Goal: Find specific page/section: Find specific page/section

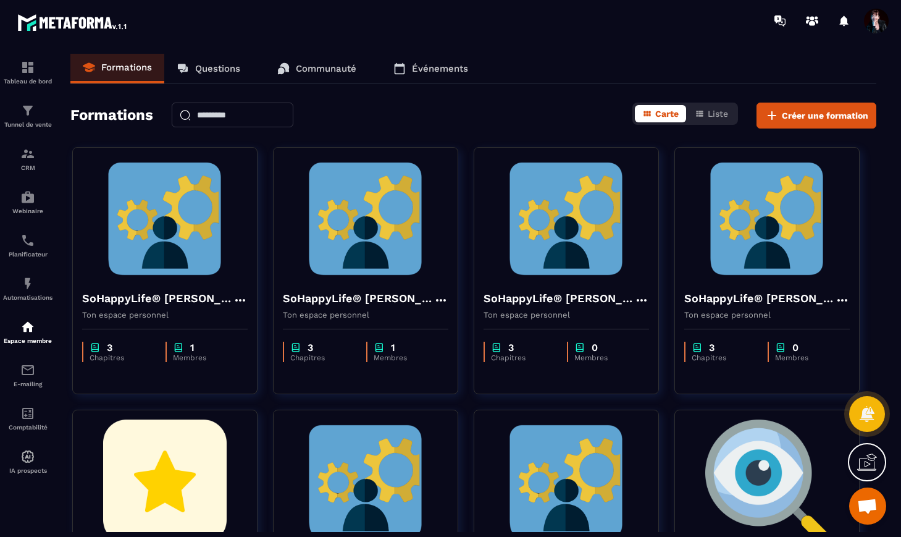
scroll to position [10979, 0]
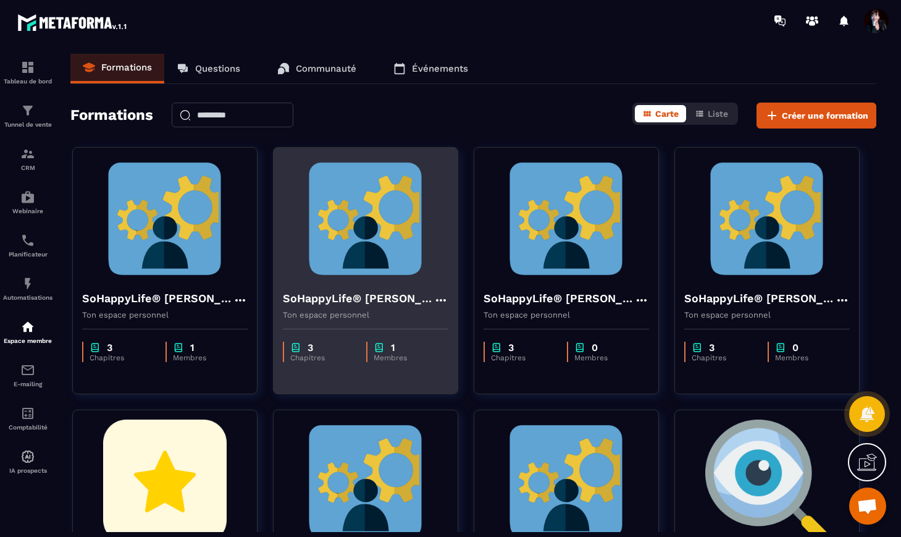
click at [392, 250] on img at bounding box center [366, 219] width 166 height 124
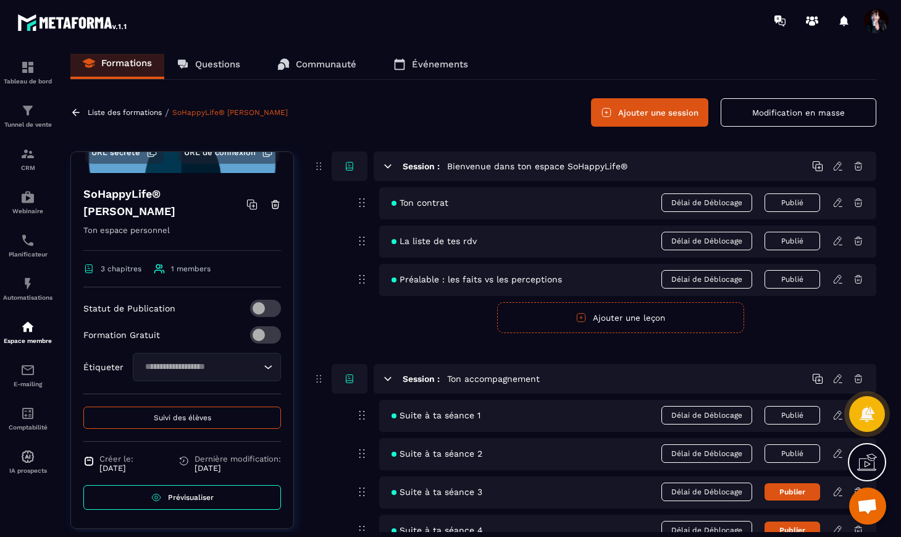
scroll to position [6, 0]
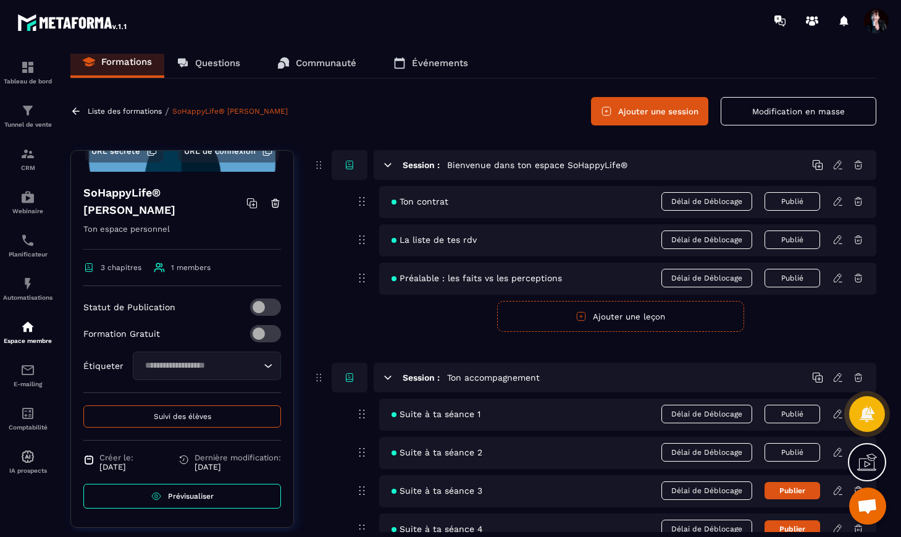
click at [198, 416] on span "Suivi des élèves" at bounding box center [182, 416] width 57 height 9
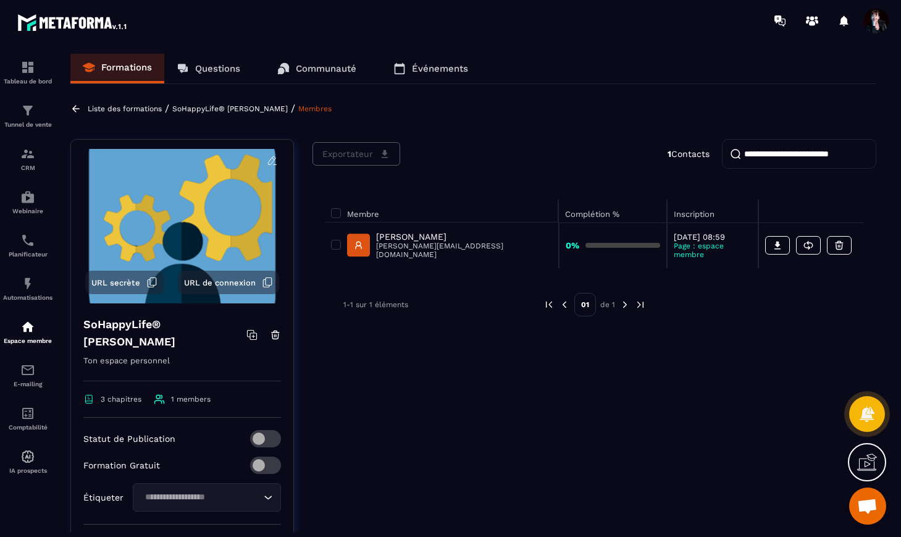
click at [247, 108] on p "SoHappyLife® [PERSON_NAME]" at bounding box center [229, 108] width 115 height 9
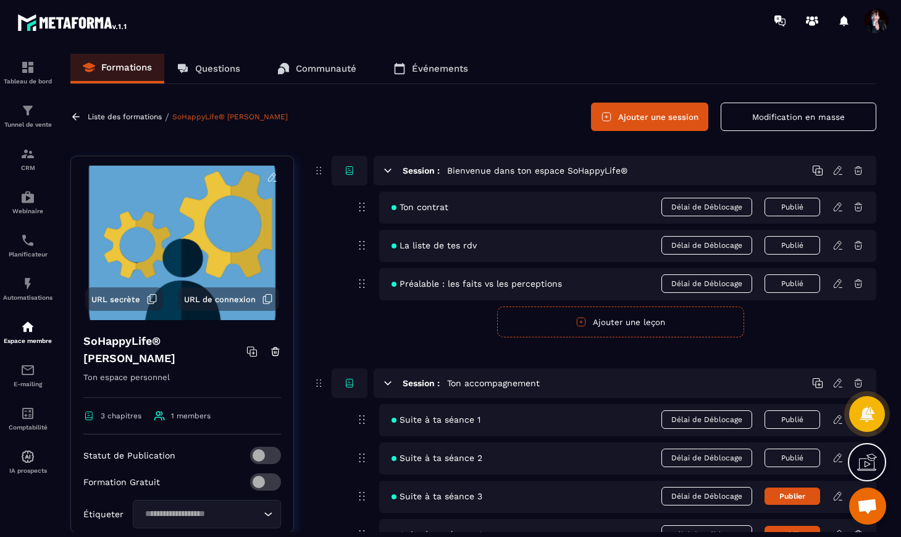
click at [148, 117] on p "Liste des formations" at bounding box center [125, 116] width 74 height 9
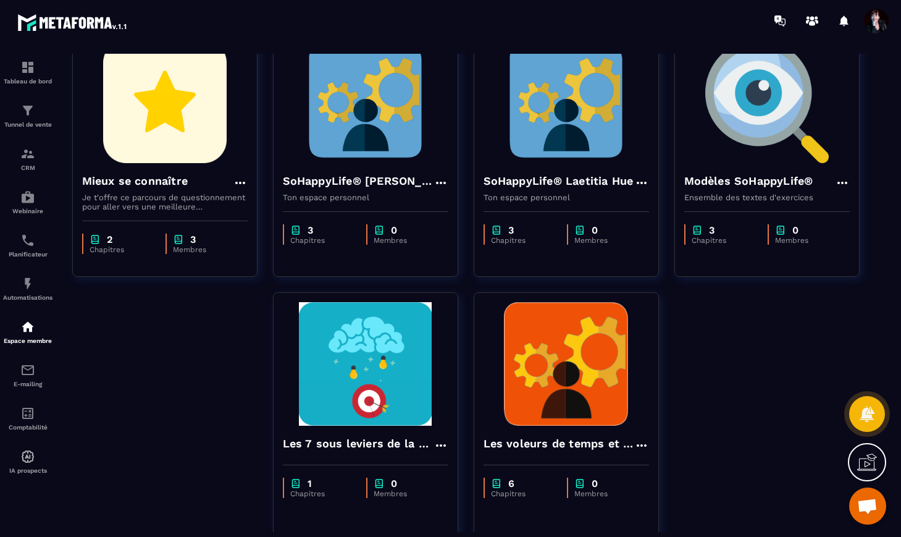
scroll to position [451, 0]
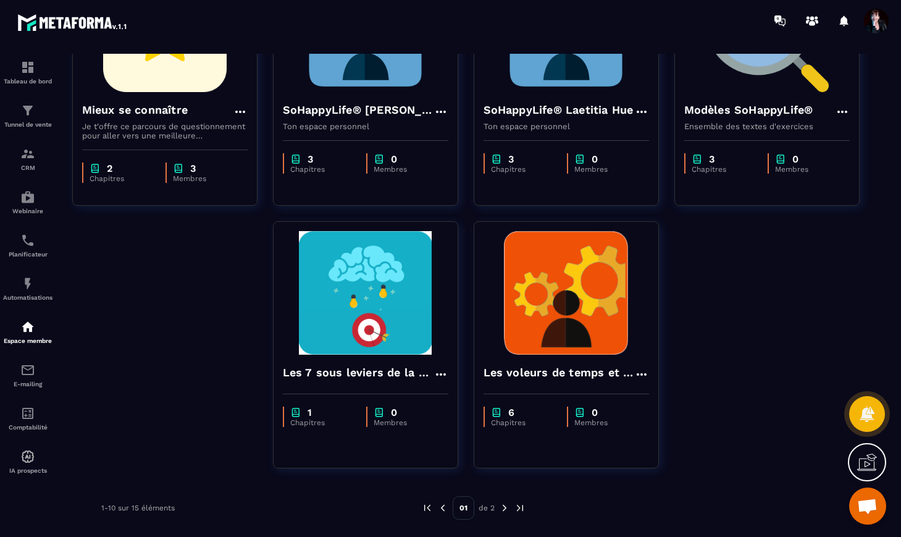
click at [503, 507] on img at bounding box center [504, 507] width 11 height 11
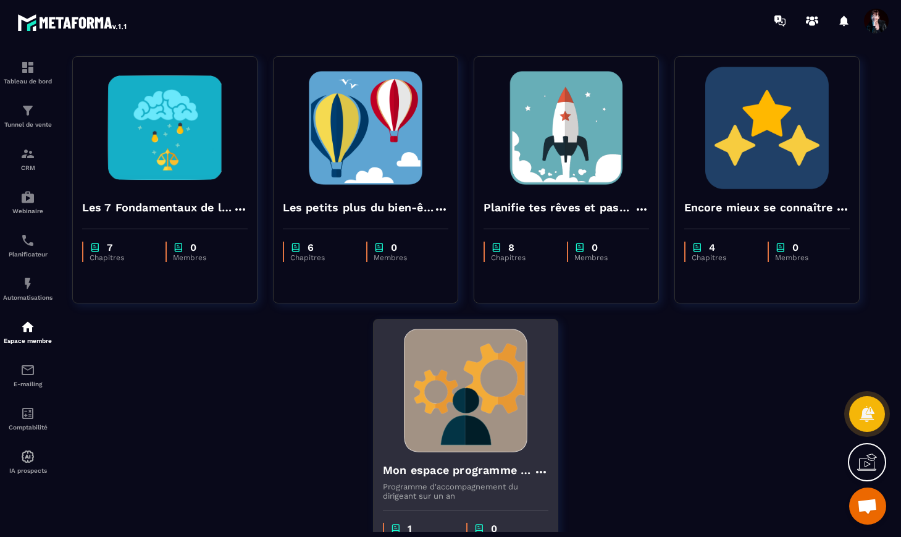
scroll to position [89, 0]
